Goal: Entertainment & Leisure: Consume media (video, audio)

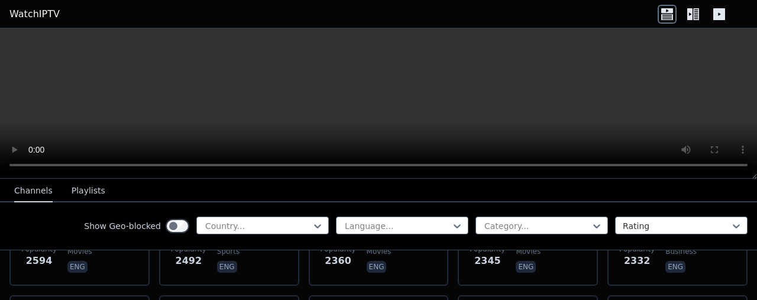
scroll to position [501, 0]
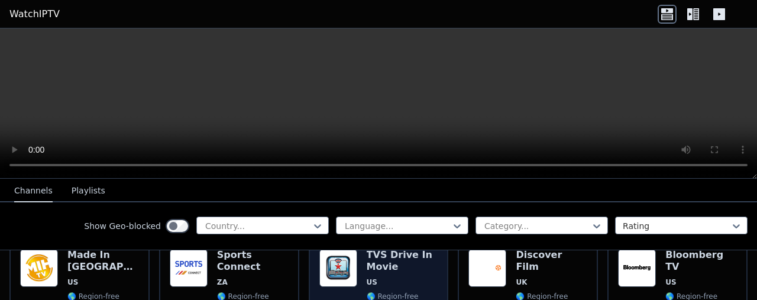
click at [345, 268] on img at bounding box center [338, 268] width 38 height 38
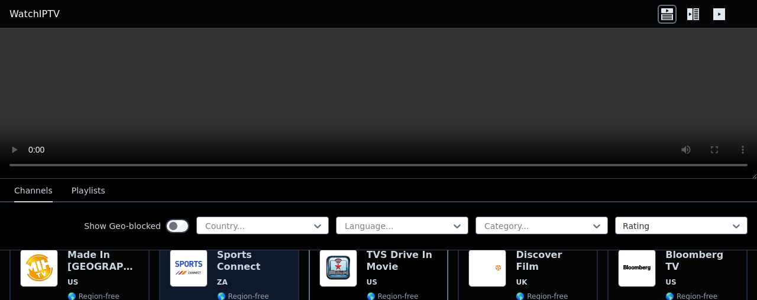
click at [180, 262] on img at bounding box center [189, 268] width 38 height 38
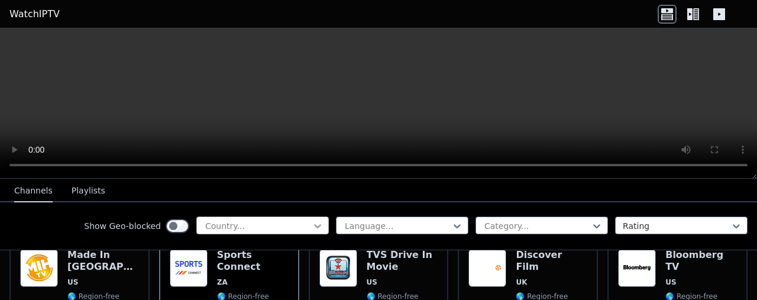
click at [312, 228] on icon at bounding box center [318, 226] width 12 height 12
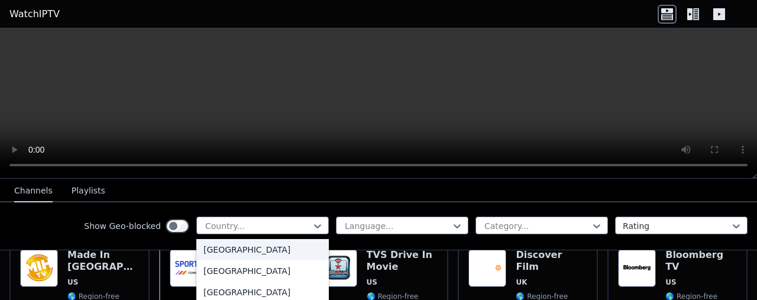
scroll to position [177, 0]
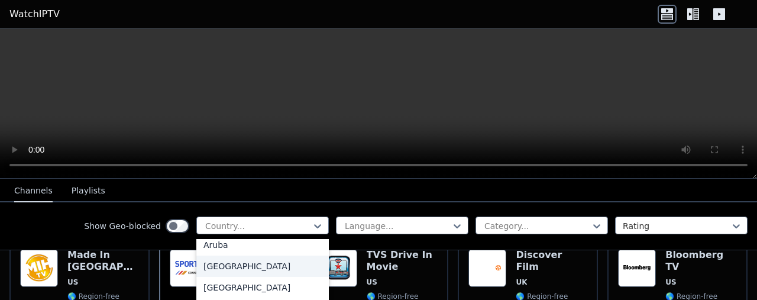
click at [220, 263] on div "[GEOGRAPHIC_DATA]" at bounding box center [262, 265] width 132 height 21
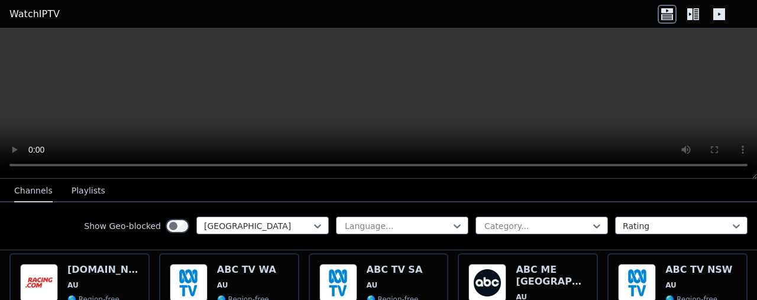
scroll to position [118, 0]
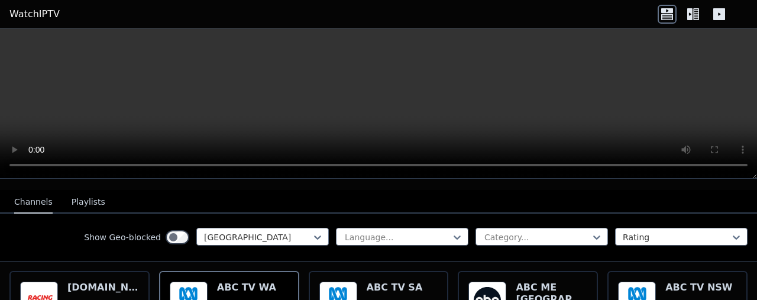
click at [613, 52] on video at bounding box center [378, 103] width 757 height 150
click at [654, 119] on video at bounding box center [378, 103] width 757 height 150
click at [365, 81] on video at bounding box center [378, 103] width 757 height 150
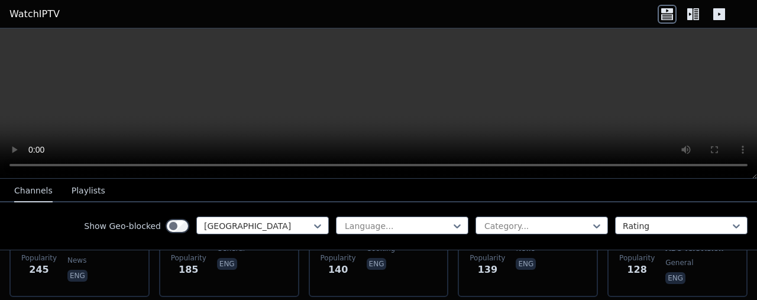
scroll to position [355, 0]
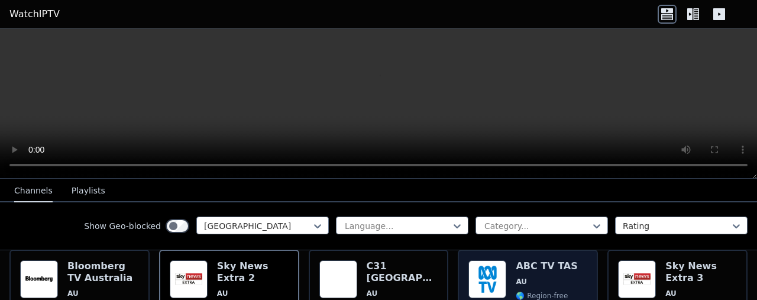
scroll to position [414, 0]
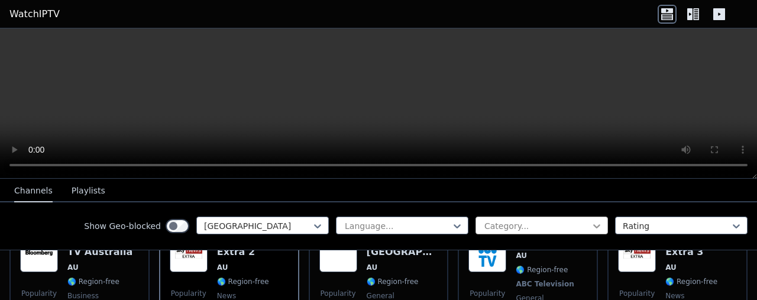
click at [591, 223] on icon at bounding box center [597, 226] width 12 height 12
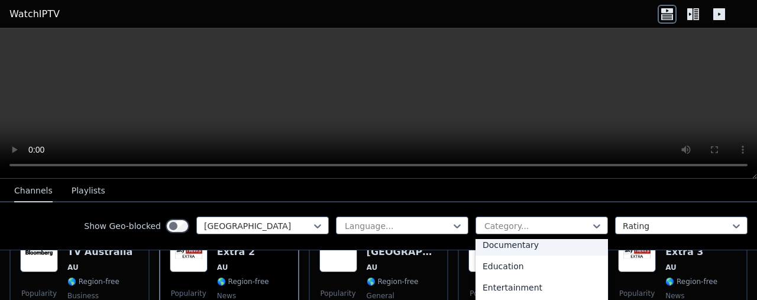
scroll to position [118, 0]
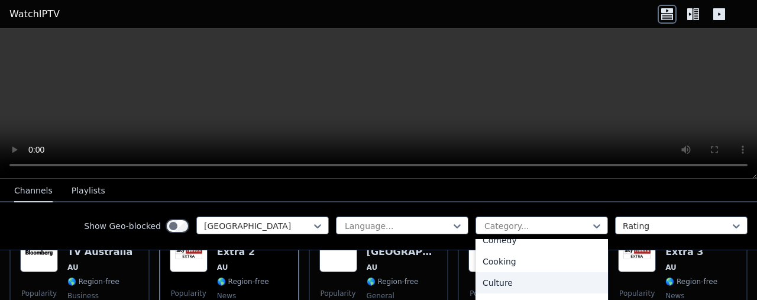
click at [502, 282] on div "Culture" at bounding box center [541, 282] width 132 height 21
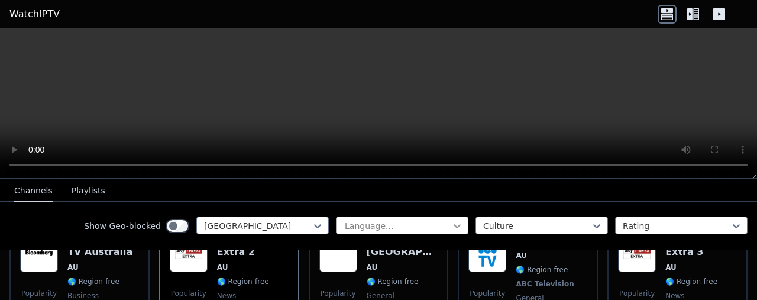
click at [451, 225] on icon at bounding box center [457, 226] width 12 height 12
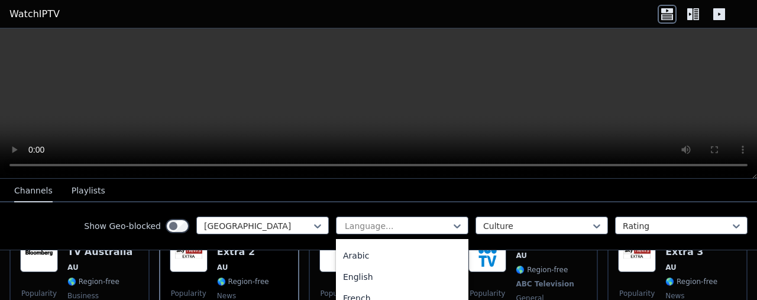
scroll to position [0, 0]
click at [348, 292] on div "English" at bounding box center [402, 294] width 132 height 21
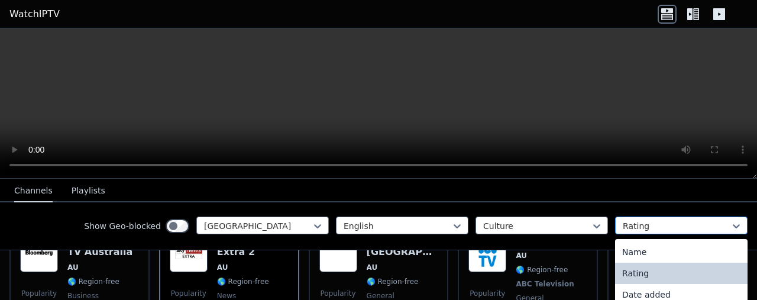
click at [719, 226] on div at bounding box center [677, 226] width 108 height 12
click at [648, 277] on div "Rating" at bounding box center [681, 273] width 132 height 21
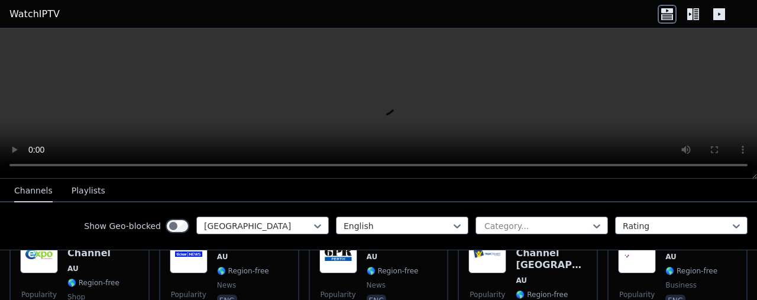
scroll to position [650, 0]
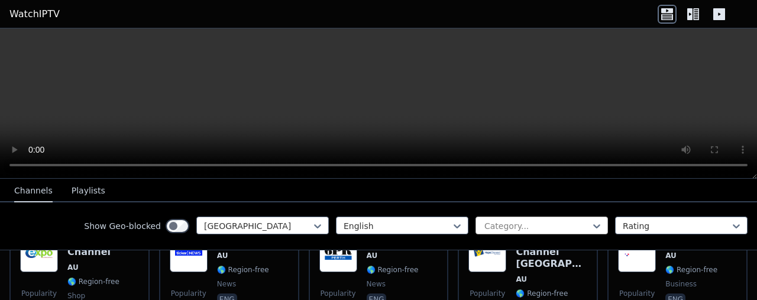
click at [594, 229] on div "Category..." at bounding box center [541, 225] width 132 height 18
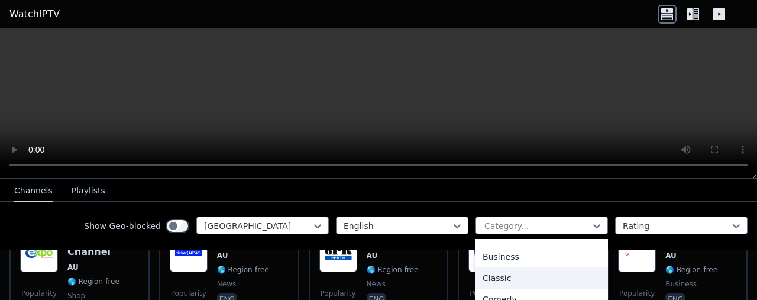
scroll to position [118, 0]
click at [498, 282] on div "Culture" at bounding box center [541, 282] width 132 height 21
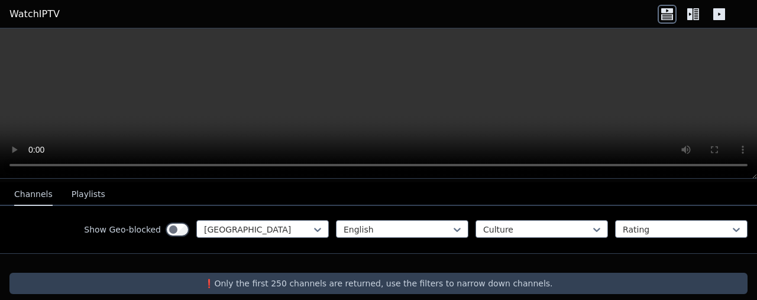
scroll to position [128, 0]
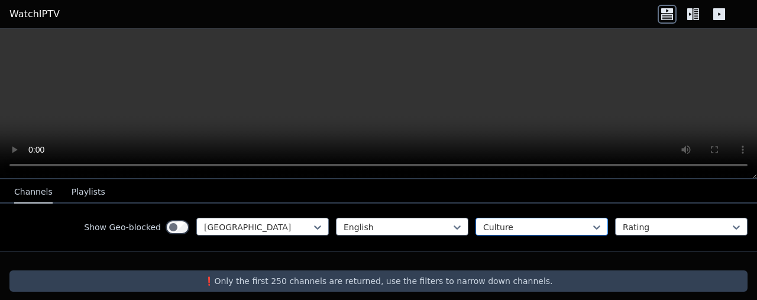
click at [580, 224] on div at bounding box center [537, 227] width 108 height 12
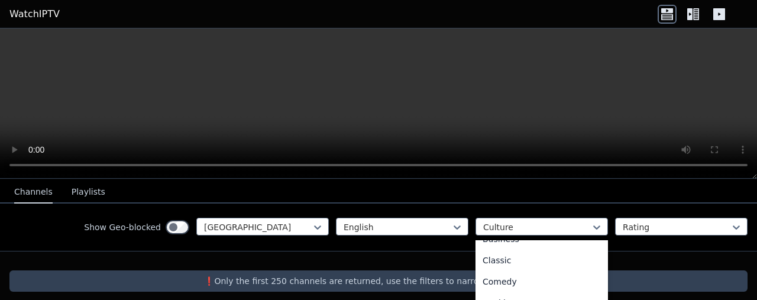
scroll to position [0, 0]
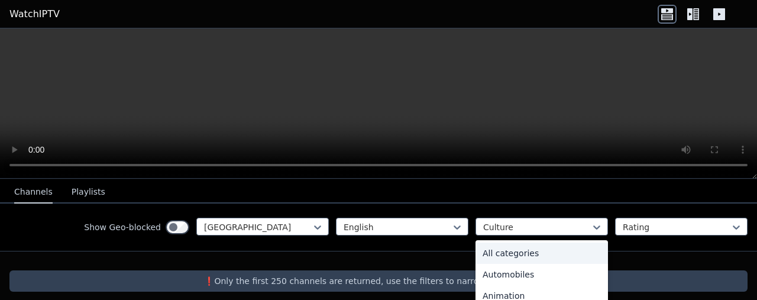
click at [493, 255] on div "All categories" at bounding box center [541, 252] width 132 height 21
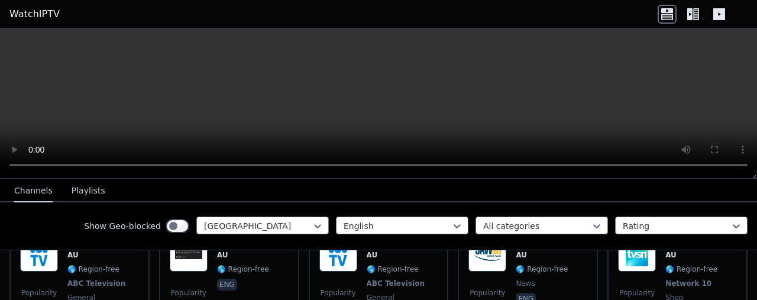
scroll to position [601, 0]
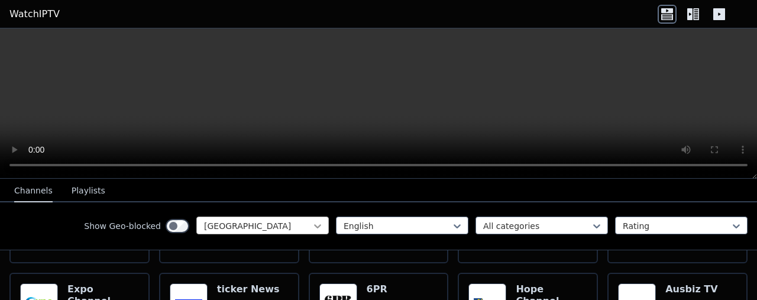
click at [312, 231] on icon at bounding box center [318, 226] width 12 height 12
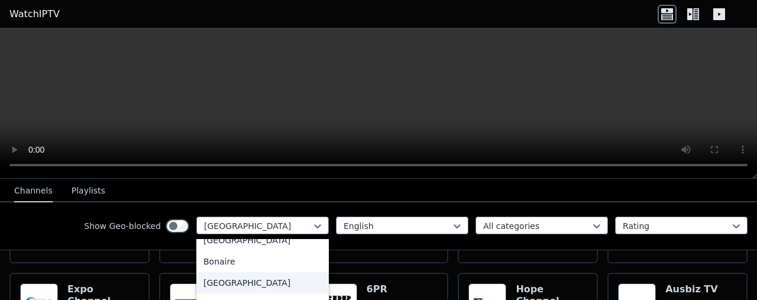
scroll to position [577, 0]
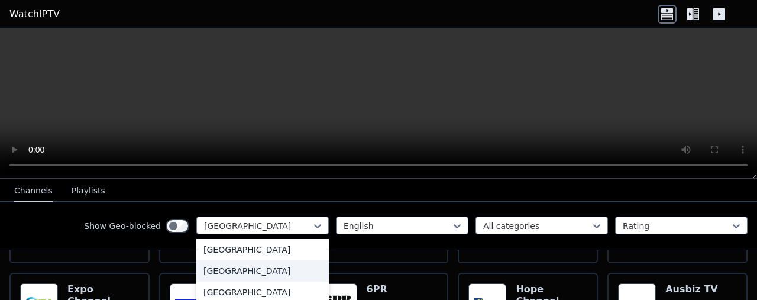
click at [210, 273] on div "[GEOGRAPHIC_DATA]" at bounding box center [262, 270] width 132 height 21
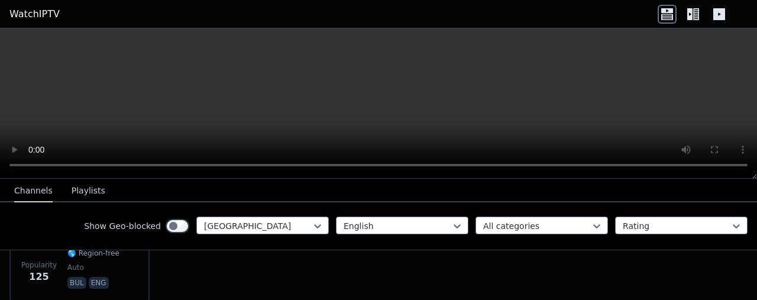
scroll to position [176, 0]
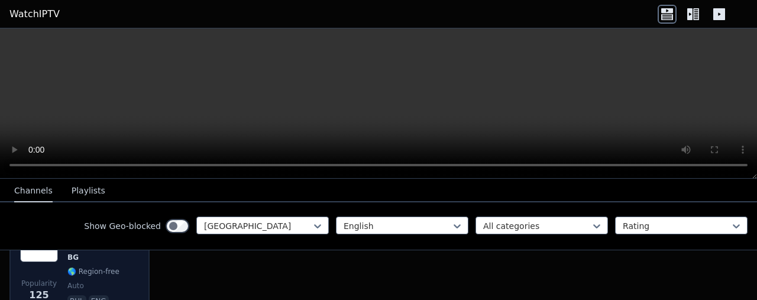
click at [95, 267] on span "🌎 Region-free" at bounding box center [93, 271] width 52 height 9
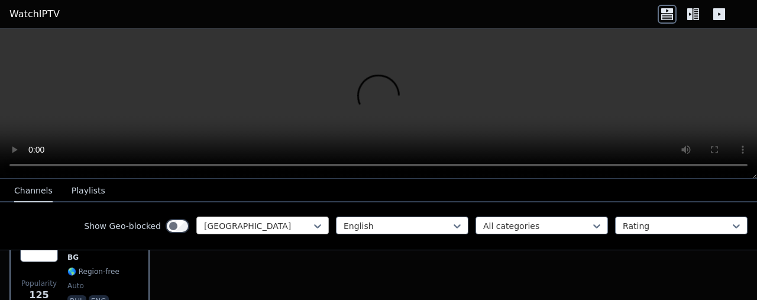
click at [312, 232] on div at bounding box center [318, 226] width 12 height 18
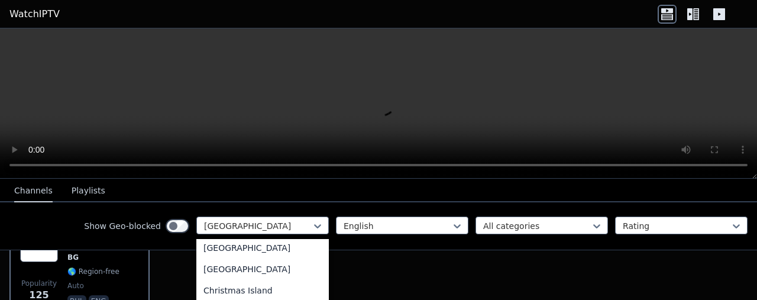
scroll to position [804, 0]
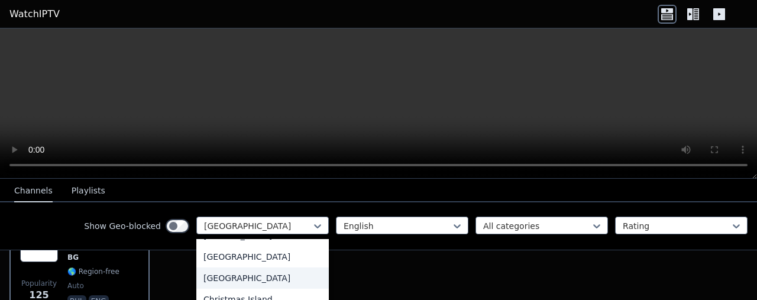
click at [211, 277] on div "[GEOGRAPHIC_DATA]" at bounding box center [262, 277] width 132 height 21
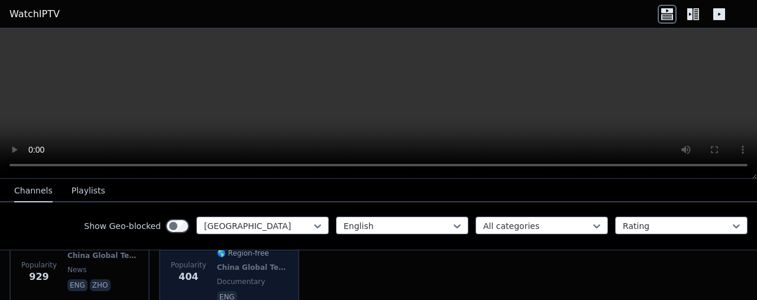
scroll to position [176, 0]
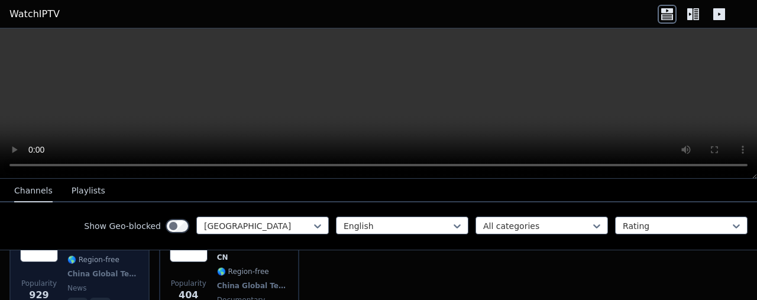
click at [113, 269] on span "China Global Television Network" at bounding box center [101, 273] width 69 height 9
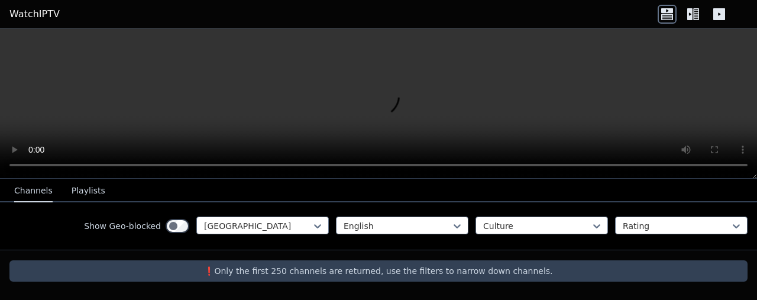
scroll to position [128, 0]
